Goal: Information Seeking & Learning: Learn about a topic

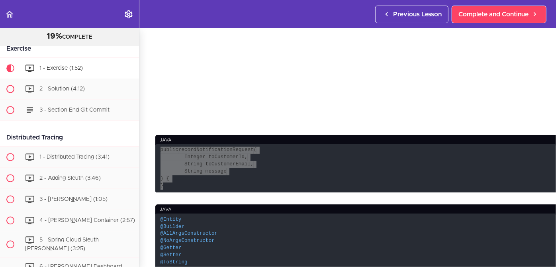
scroll to position [234, 0]
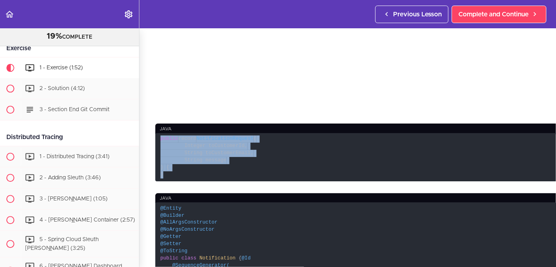
click at [212, 133] on code "public record NotificationRequest ( Integer toCustomerId, String toCustomerEmai…" at bounding box center [405, 157] width 501 height 48
drag, startPoint x: 160, startPoint y: 71, endPoint x: 170, endPoint y: 113, distance: 43.6
click at [170, 113] on section "Microservices and Distributed Systems 19% COMPLETE Getting Started 1 - Few Word…" at bounding box center [278, 147] width 556 height 239
copy div "public record NotificationRequest ( Integer toCustomerId, String toCustomerEmai…"
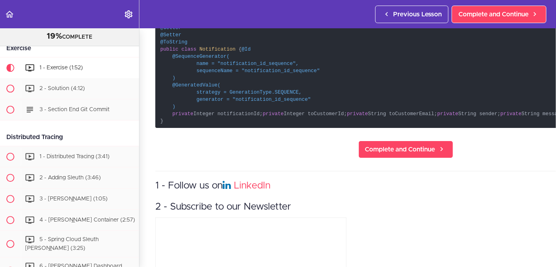
scroll to position [442, 0]
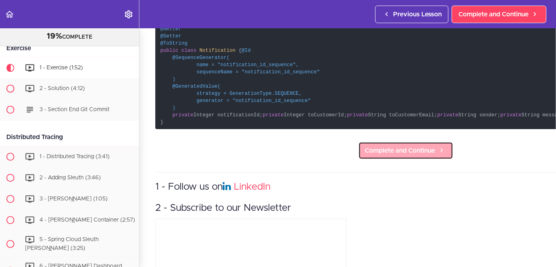
click at [365, 146] on span "Complete and Continue" at bounding box center [400, 151] width 70 height 10
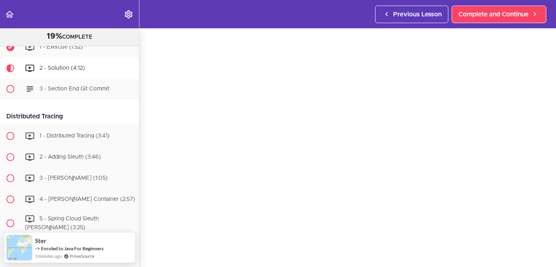
scroll to position [55, 0]
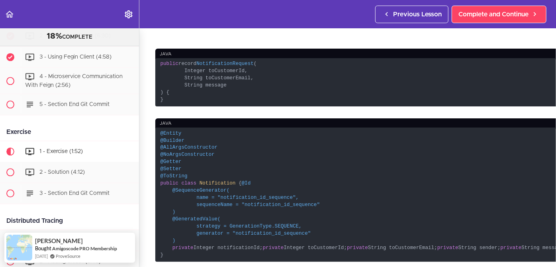
scroll to position [309, 0]
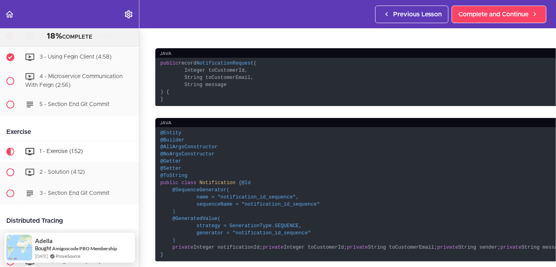
drag, startPoint x: 160, startPoint y: 63, endPoint x: 228, endPoint y: 236, distance: 185.7
click at [228, 236] on code "@Entity @Builder @AllArgsConstructor @NoArgsConstructor @Getter @Setter @ToStri…" at bounding box center [405, 194] width 501 height 134
copy code "@Entity @Builder @AllArgsConstructor @NoArgsConstructor @Getter @Setter @ToStri…"
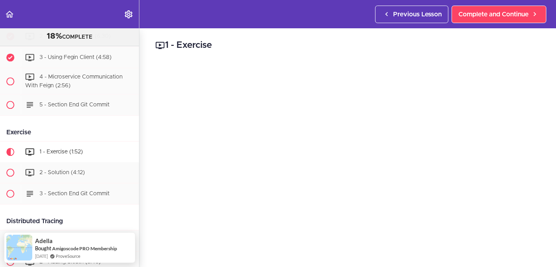
scroll to position [0, 0]
